Goal: Information Seeking & Learning: Learn about a topic

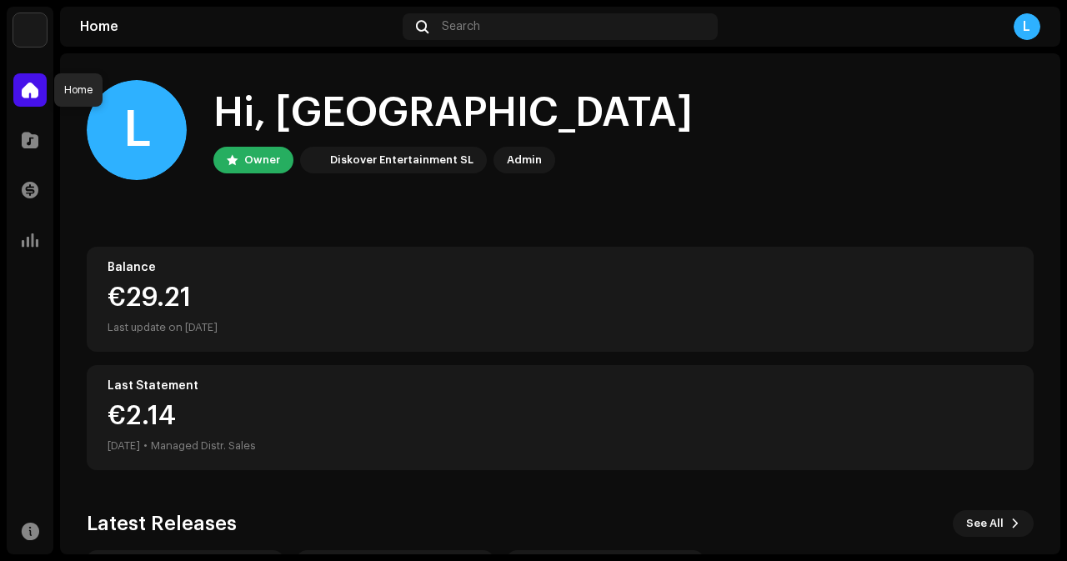
click at [28, 105] on div at bounding box center [29, 89] width 33 height 33
click at [31, 144] on span at bounding box center [30, 139] width 17 height 13
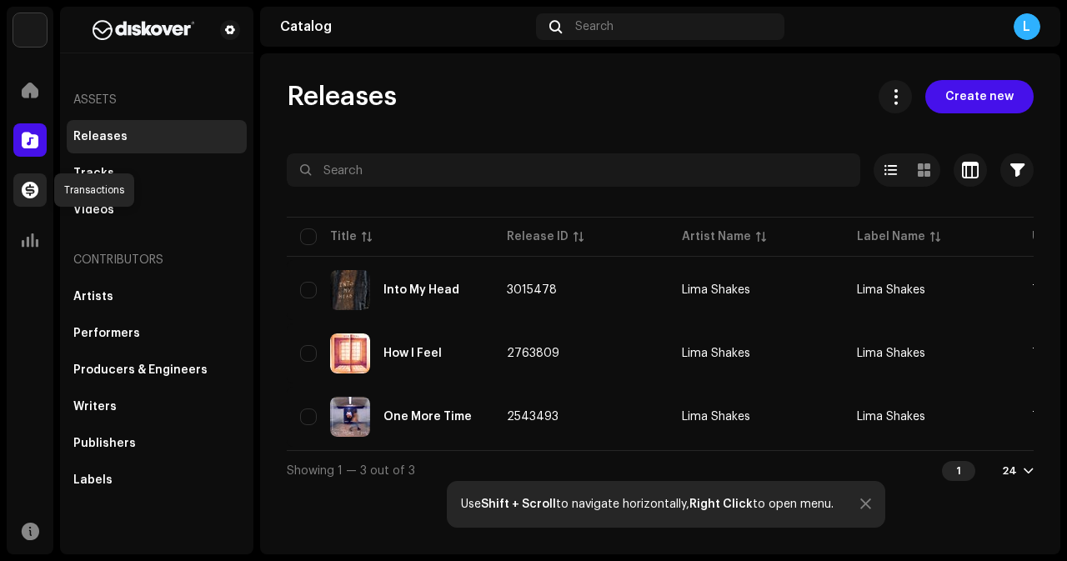
click at [33, 188] on span at bounding box center [30, 189] width 17 height 13
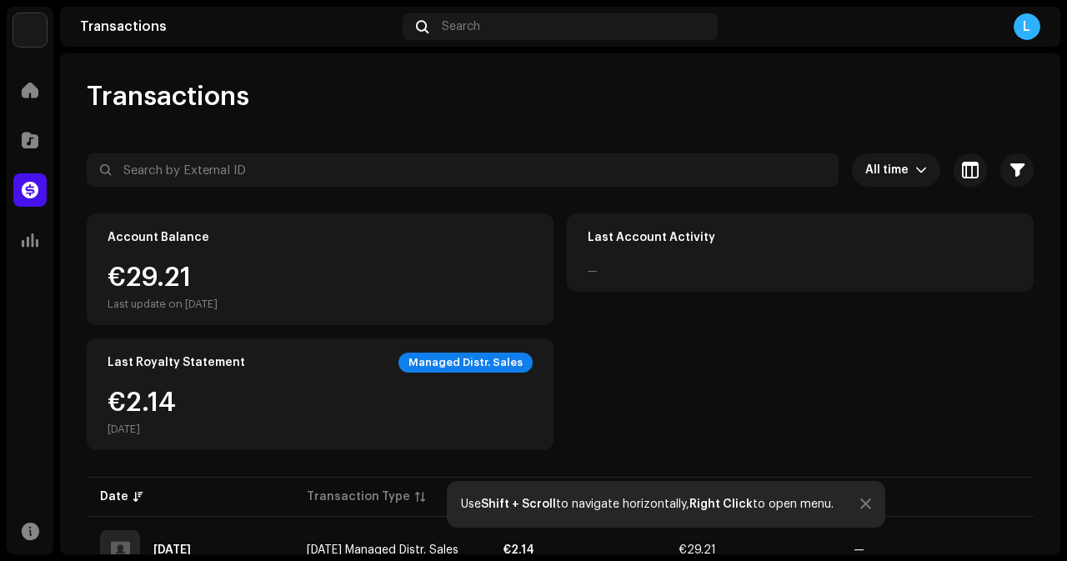
scroll to position [224, 0]
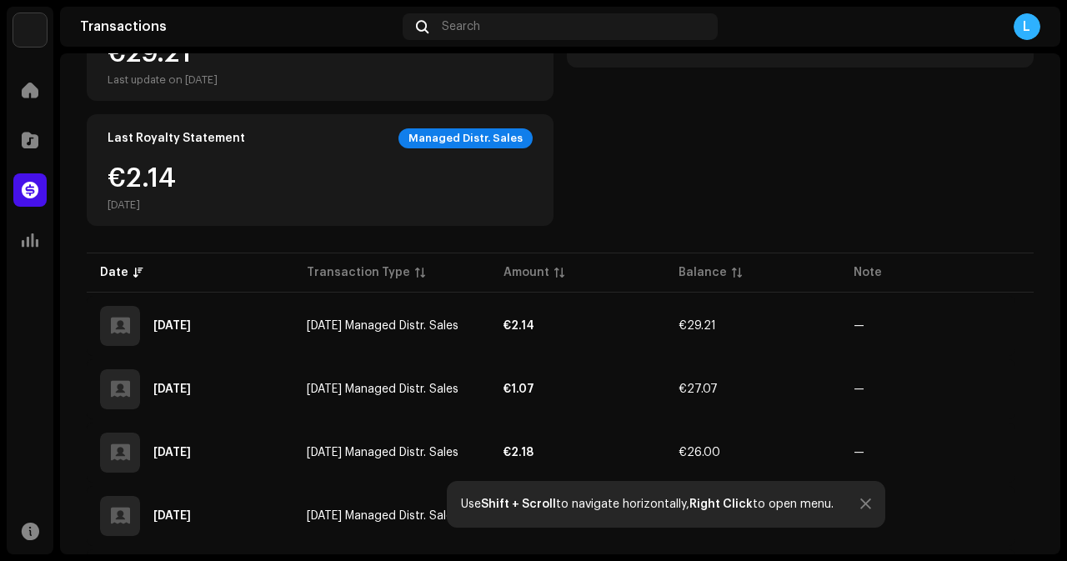
click at [868, 503] on div at bounding box center [865, 504] width 11 height 13
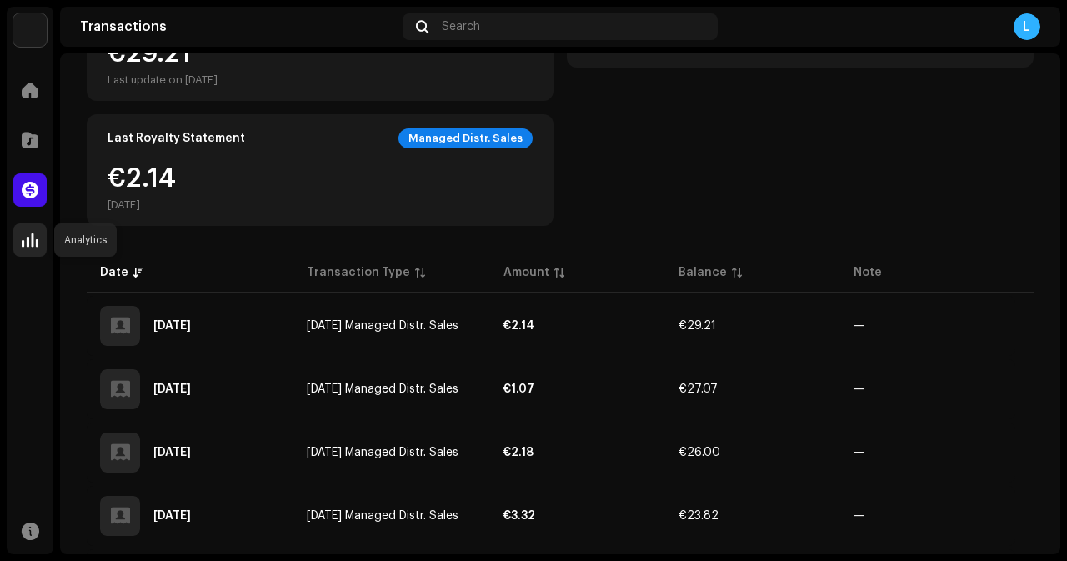
click at [33, 243] on span at bounding box center [30, 239] width 17 height 13
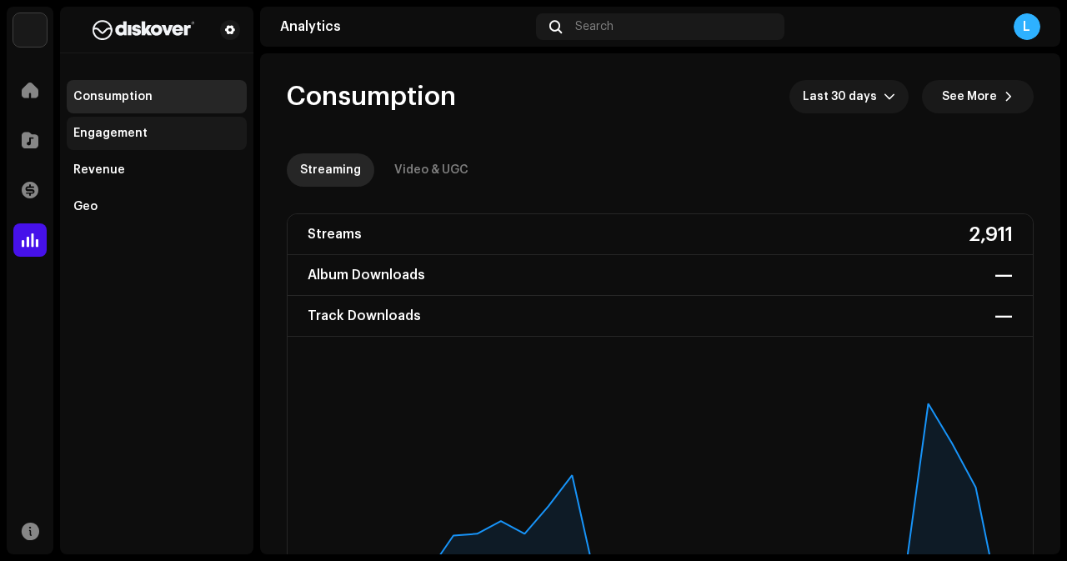
click at [111, 127] on div "Engagement" at bounding box center [110, 133] width 74 height 13
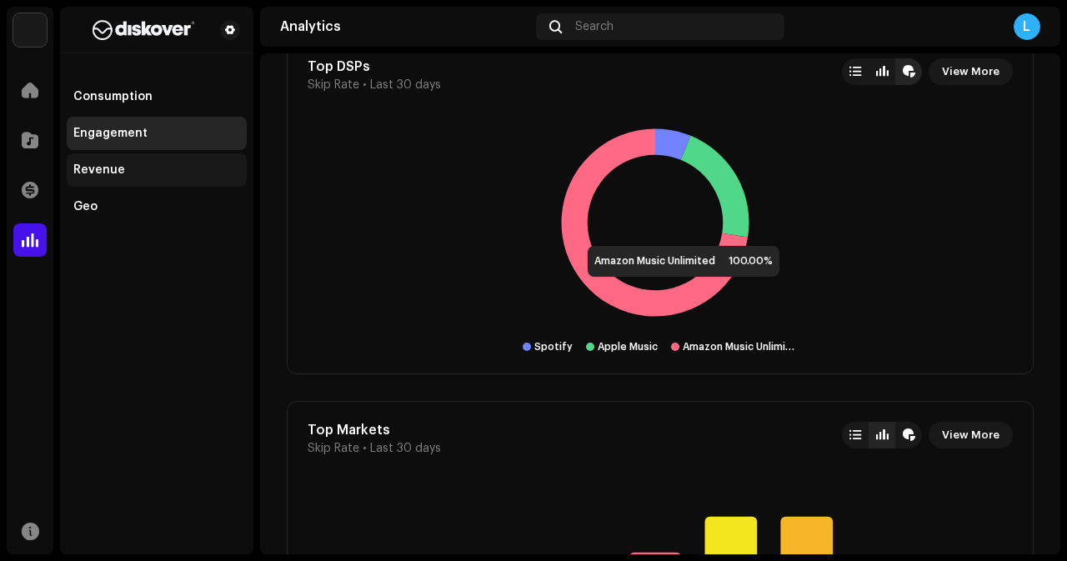
scroll to position [1559, 0]
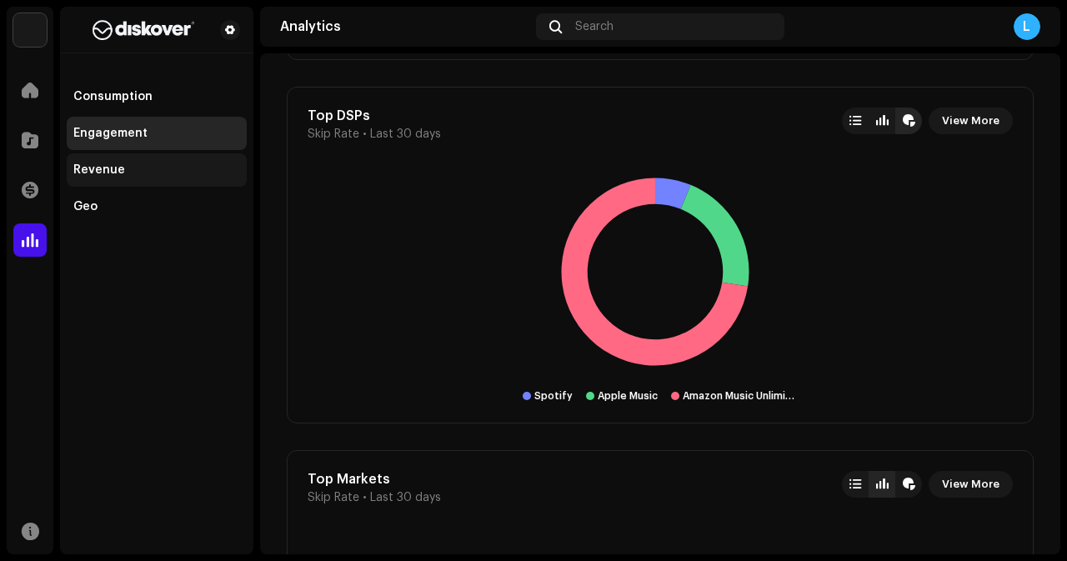
click at [128, 166] on div "Revenue" at bounding box center [156, 169] width 167 height 13
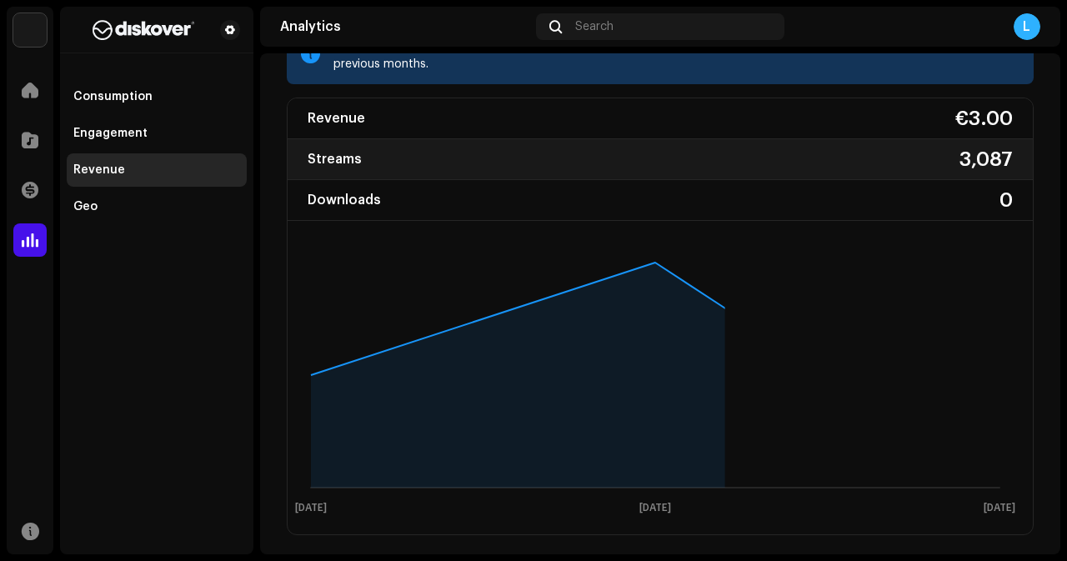
scroll to position [133, 0]
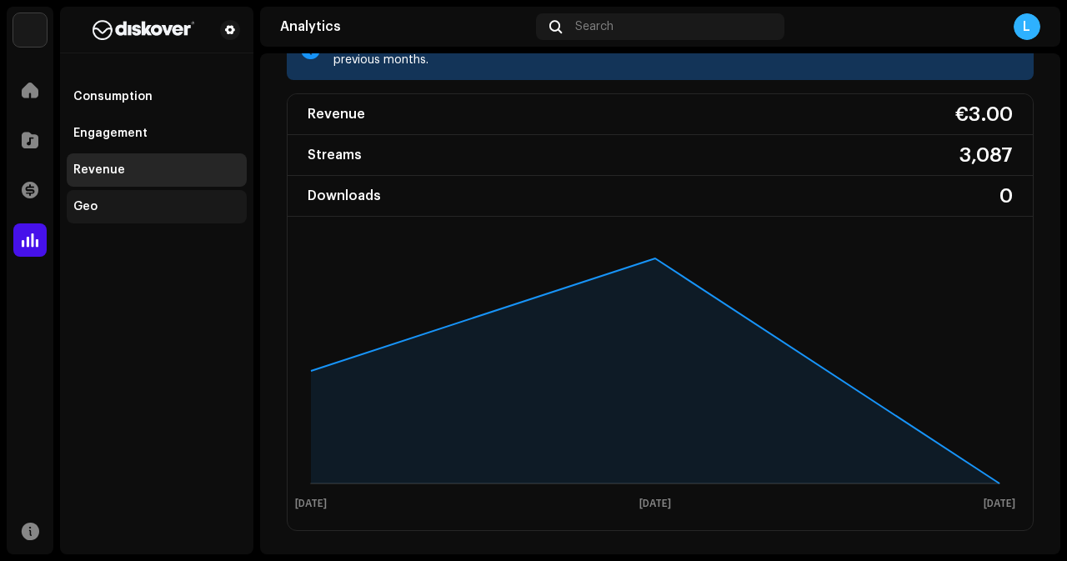
click at [111, 203] on div "Geo" at bounding box center [156, 206] width 167 height 13
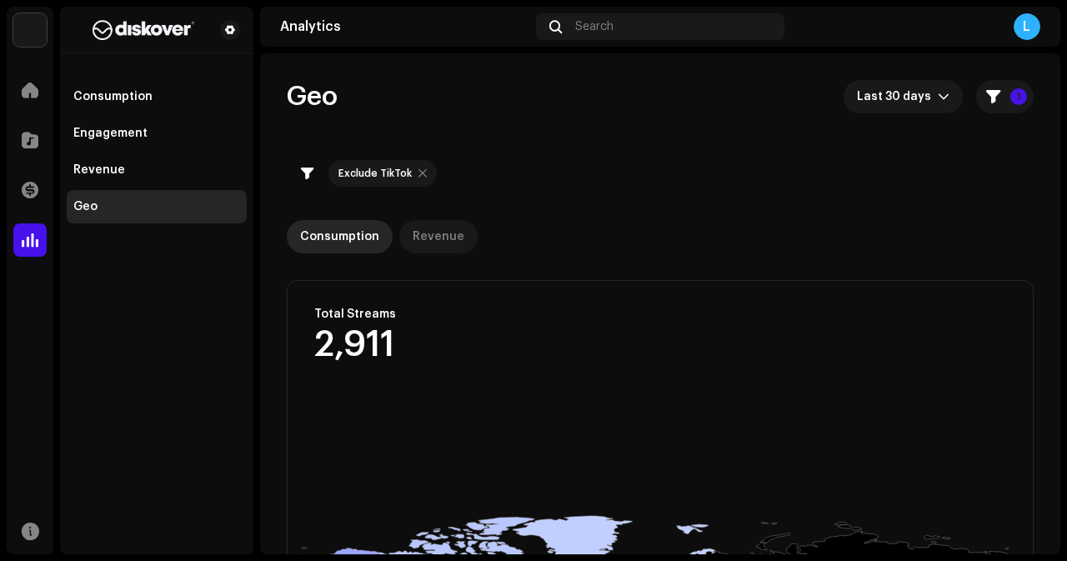
click at [427, 230] on div "Revenue" at bounding box center [439, 236] width 52 height 33
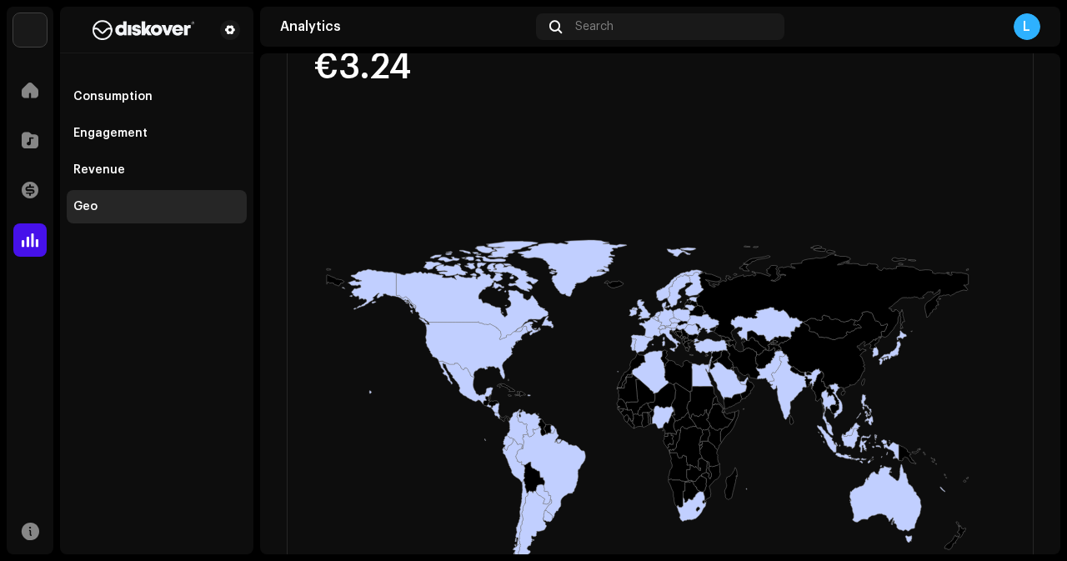
scroll to position [50, 0]
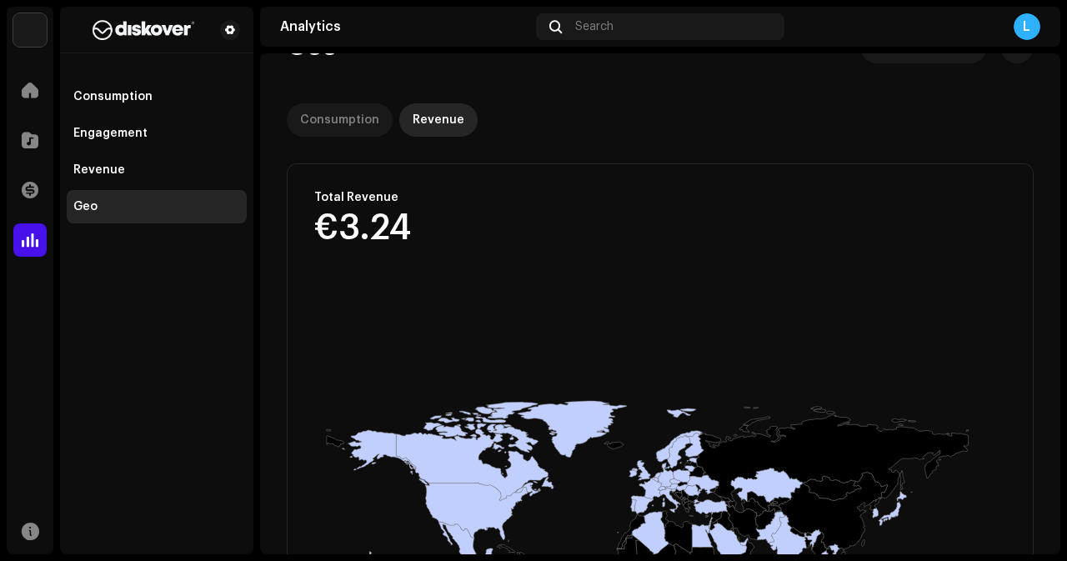
click at [353, 113] on div "Consumption" at bounding box center [339, 119] width 79 height 33
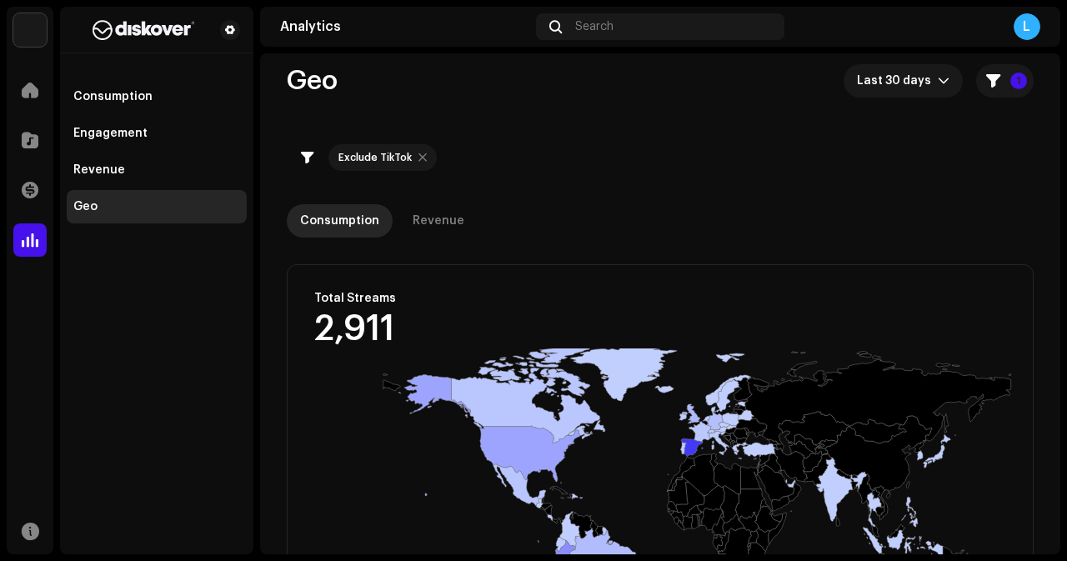
scroll to position [18, 0]
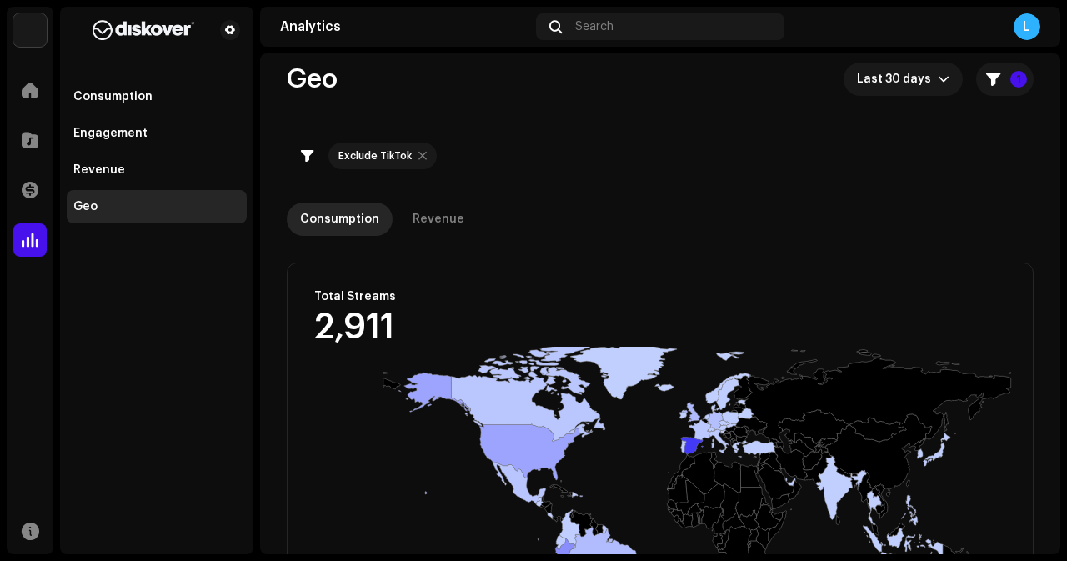
click at [419, 155] on div at bounding box center [422, 155] width 8 height 13
checkbox input "false"
